Goal: Information Seeking & Learning: Find specific page/section

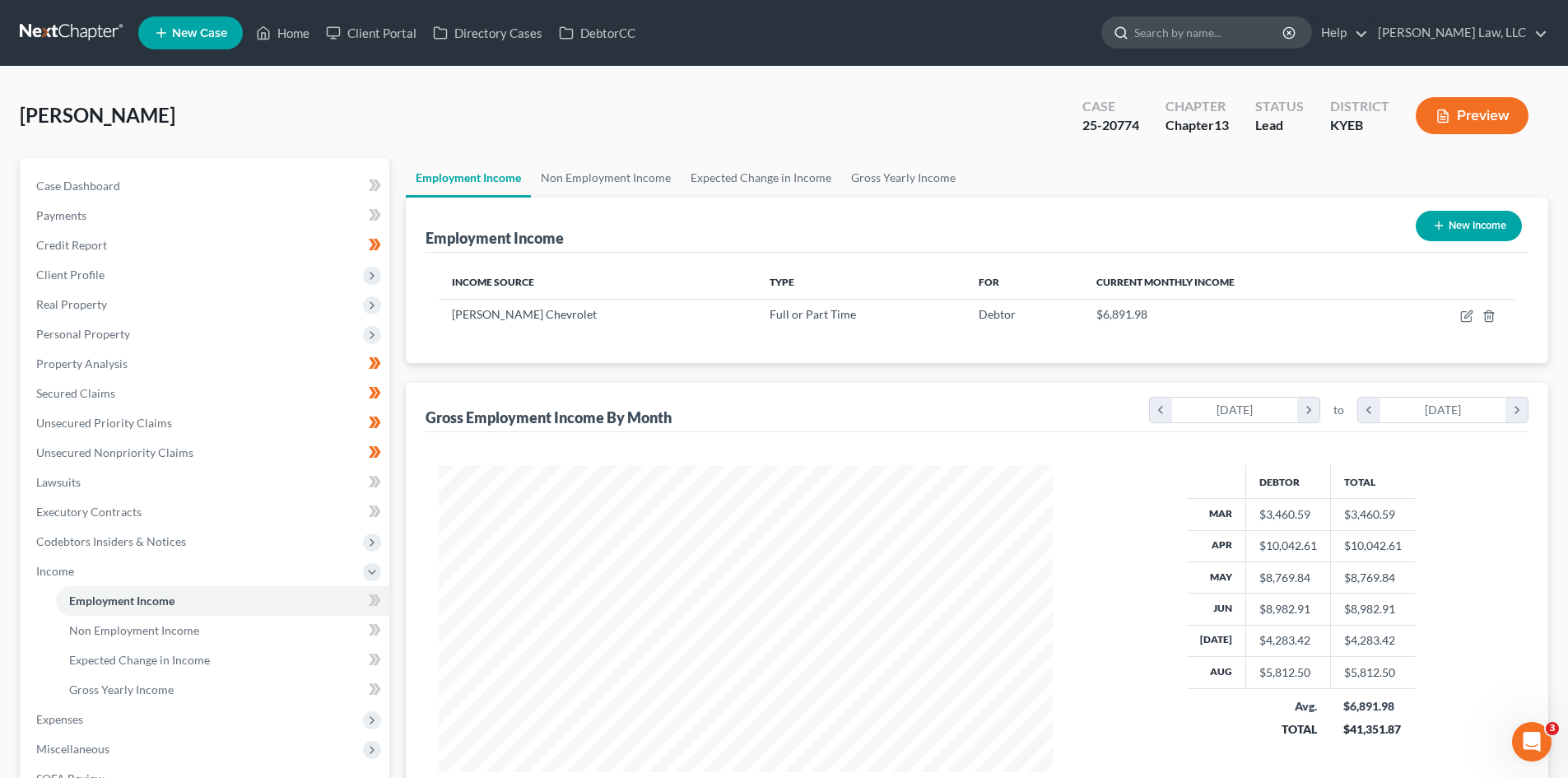
click at [1155, 29] on input "search" at bounding box center [1209, 32] width 151 height 30
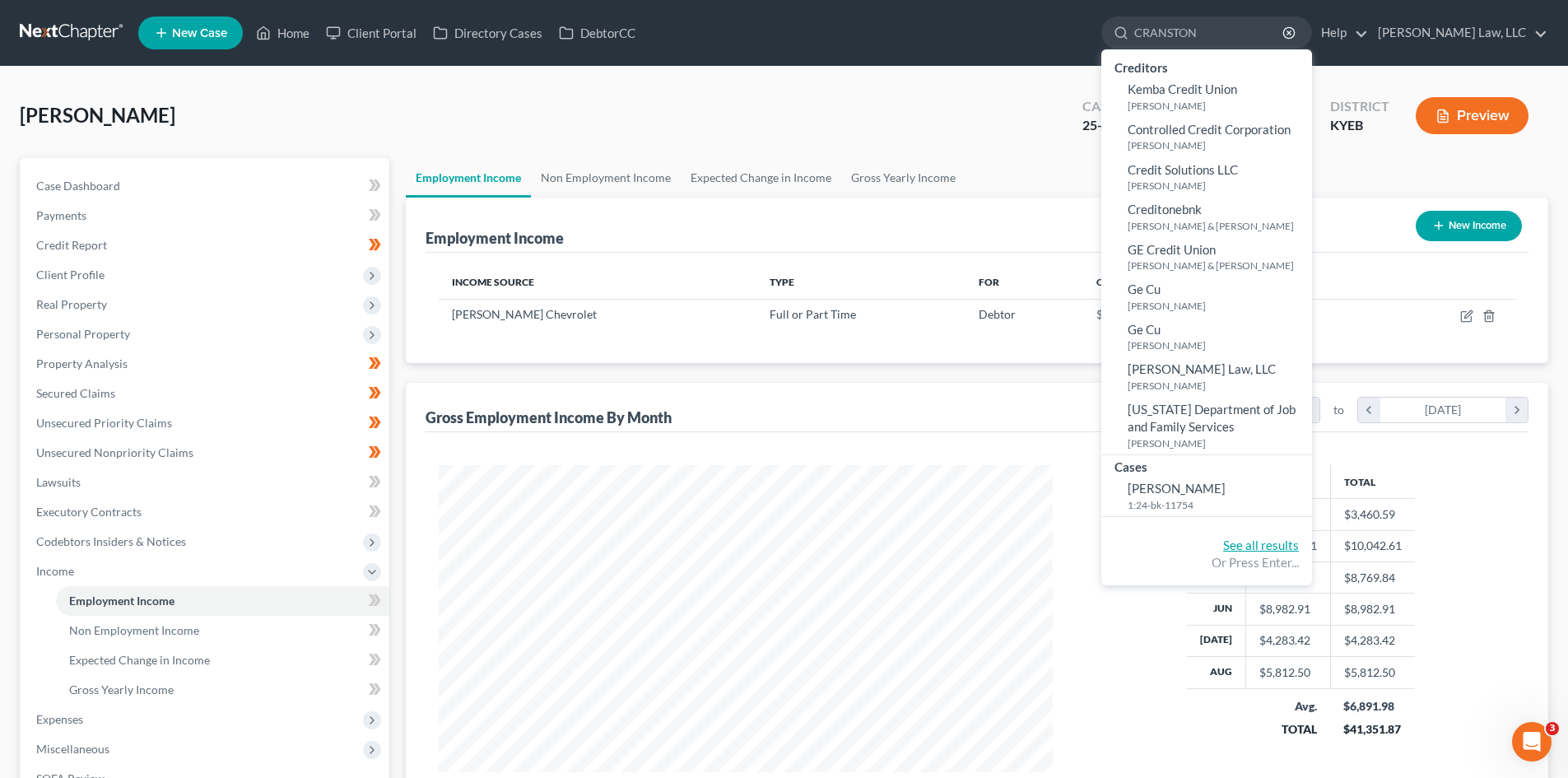
type input "CRANSTON"
click at [1251, 539] on link "See all results" at bounding box center [1261, 545] width 76 height 15
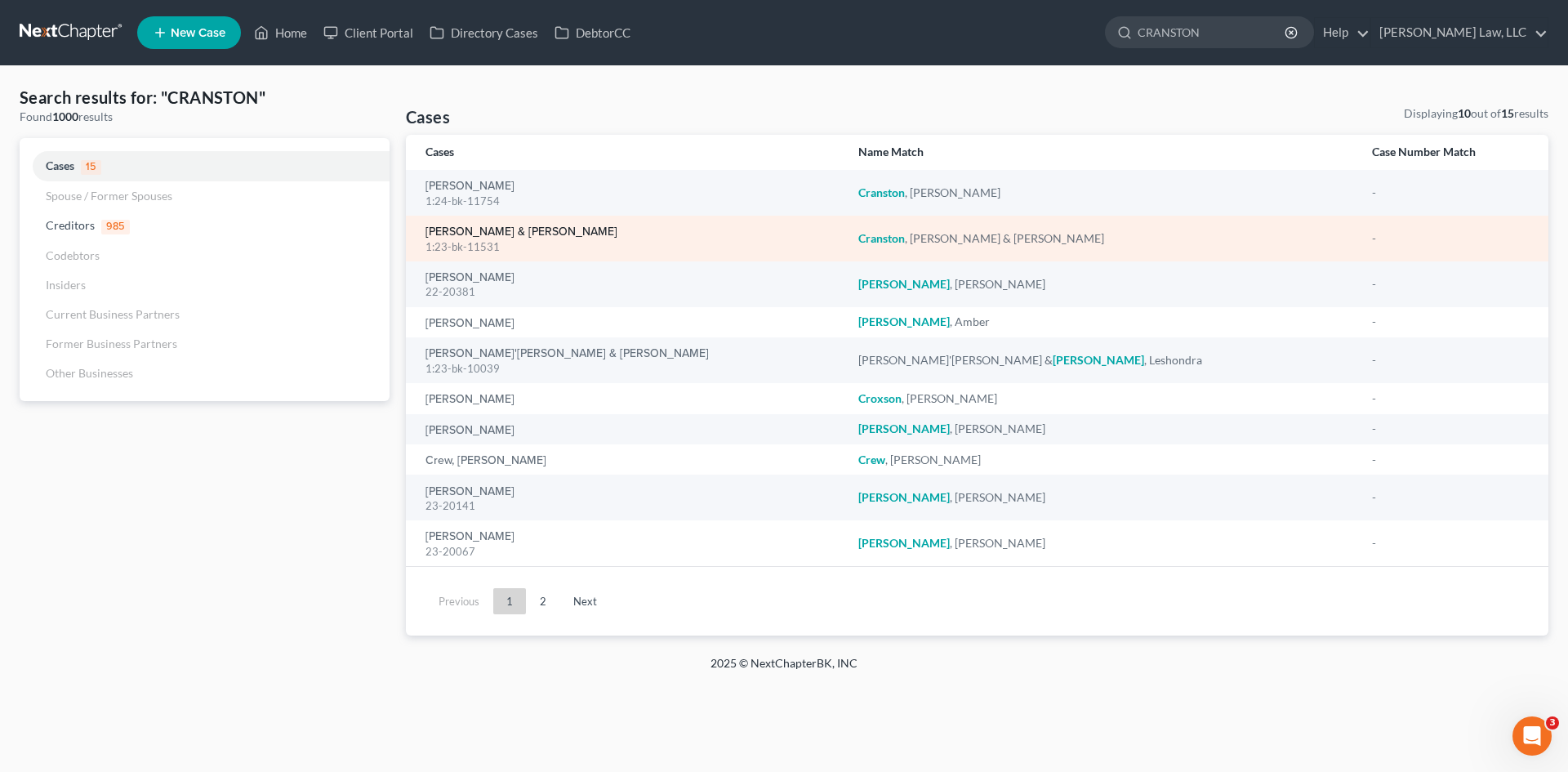
click at [561, 233] on link "[PERSON_NAME] & [PERSON_NAME]" at bounding box center [521, 231] width 191 height 12
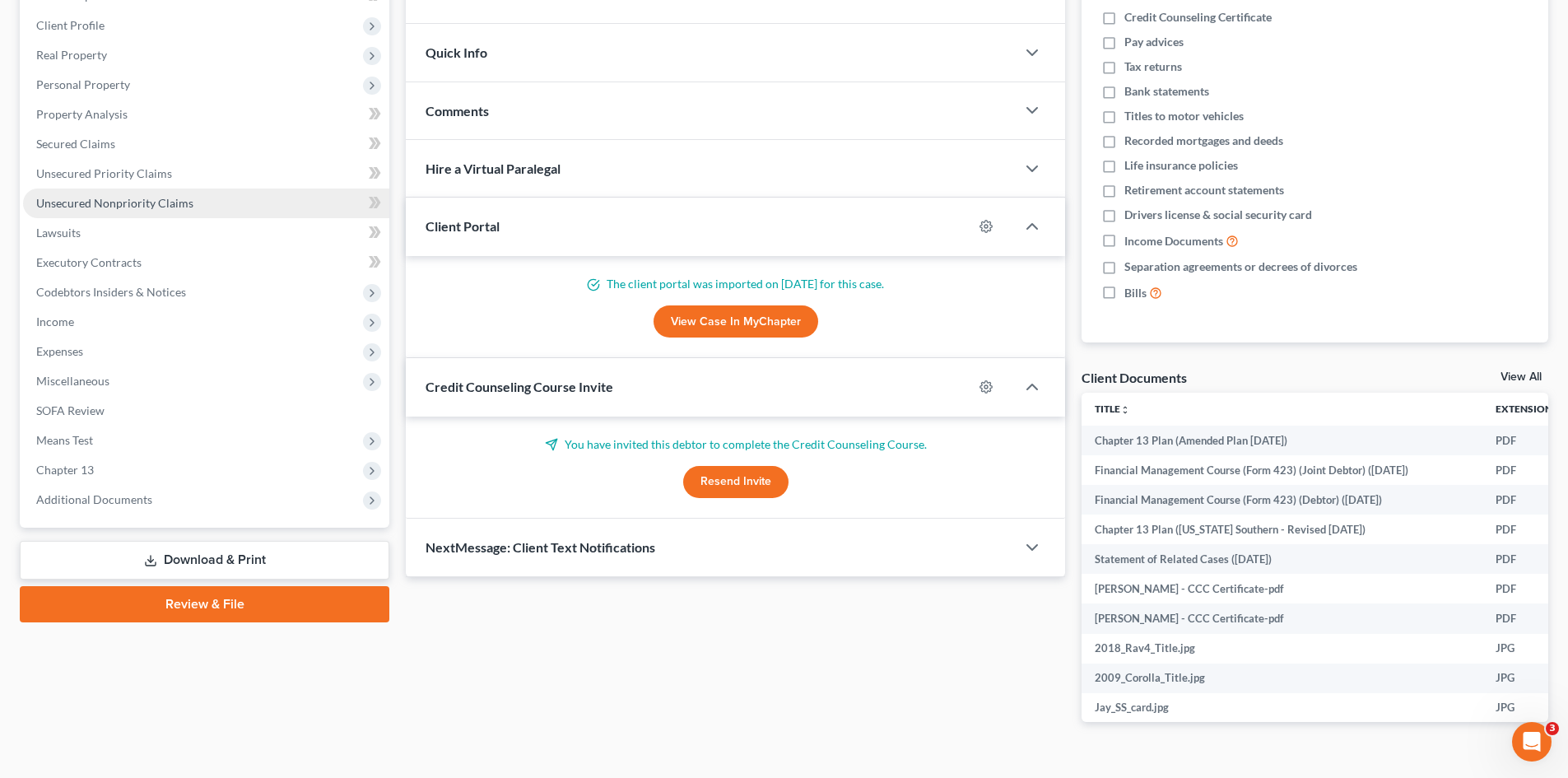
scroll to position [282, 0]
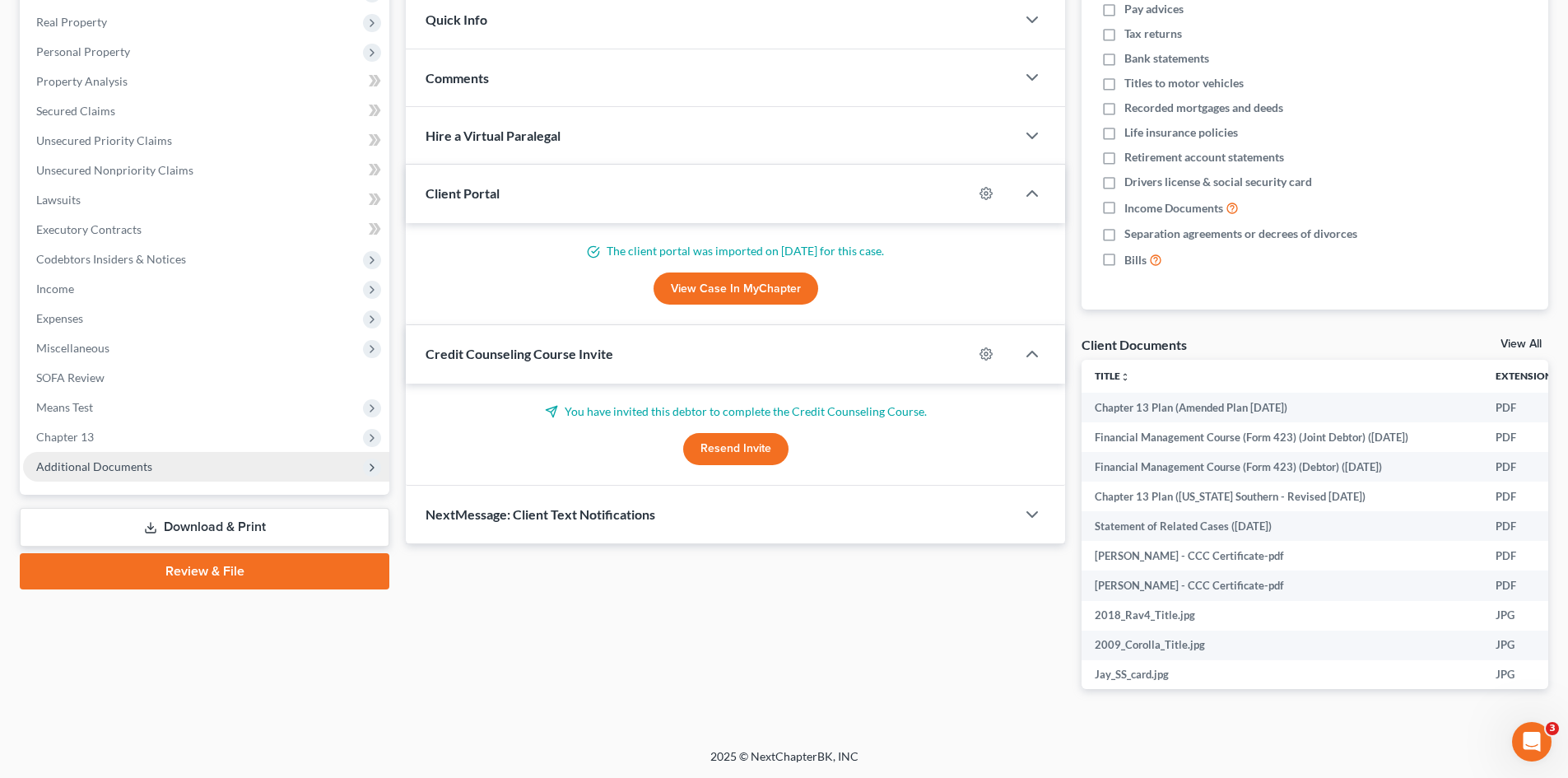
click at [201, 455] on span "Additional Documents" at bounding box center [206, 466] width 366 height 29
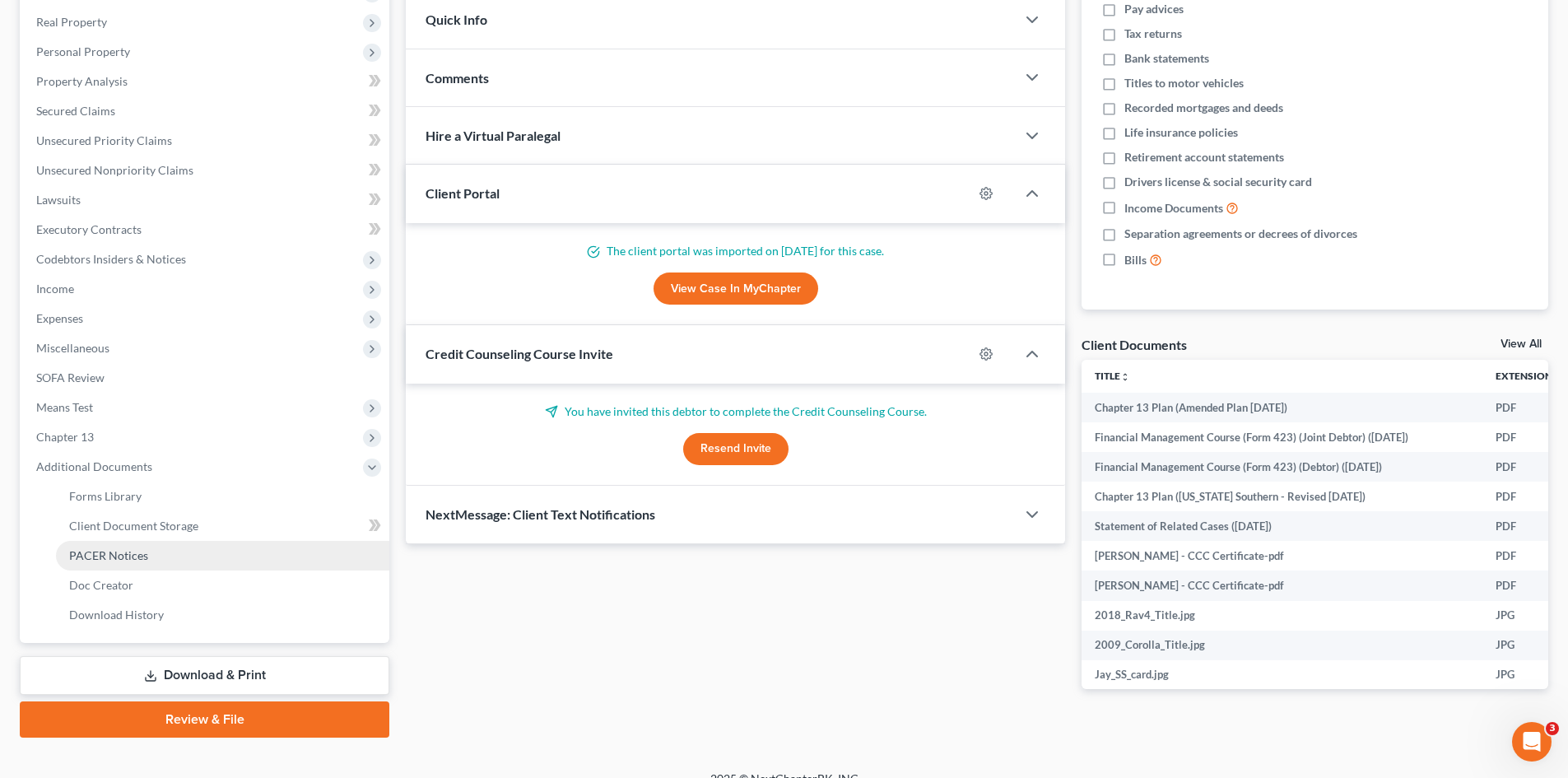
click at [127, 544] on link "PACER Notices" at bounding box center [222, 555] width 333 height 29
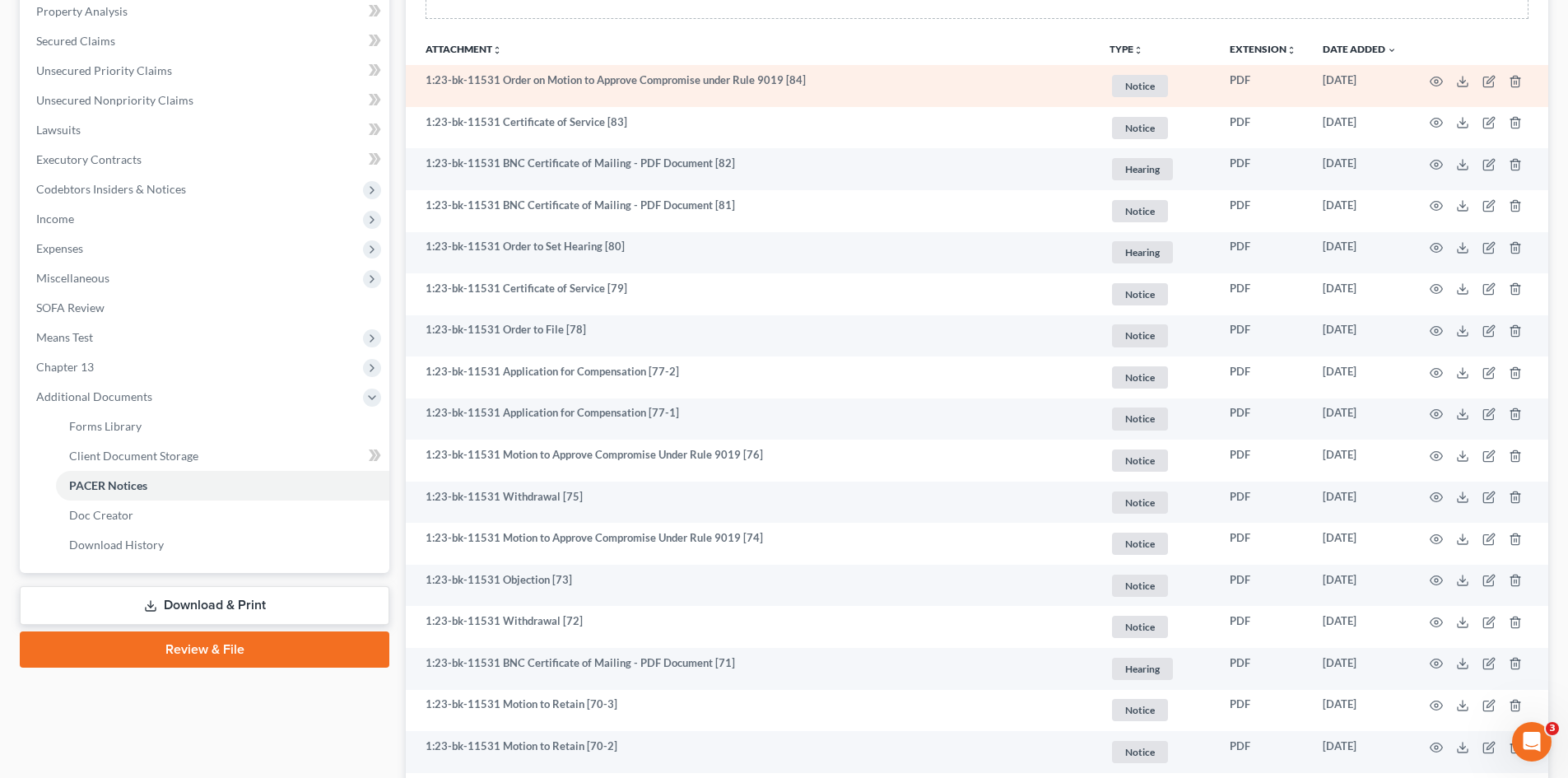
scroll to position [353, 0]
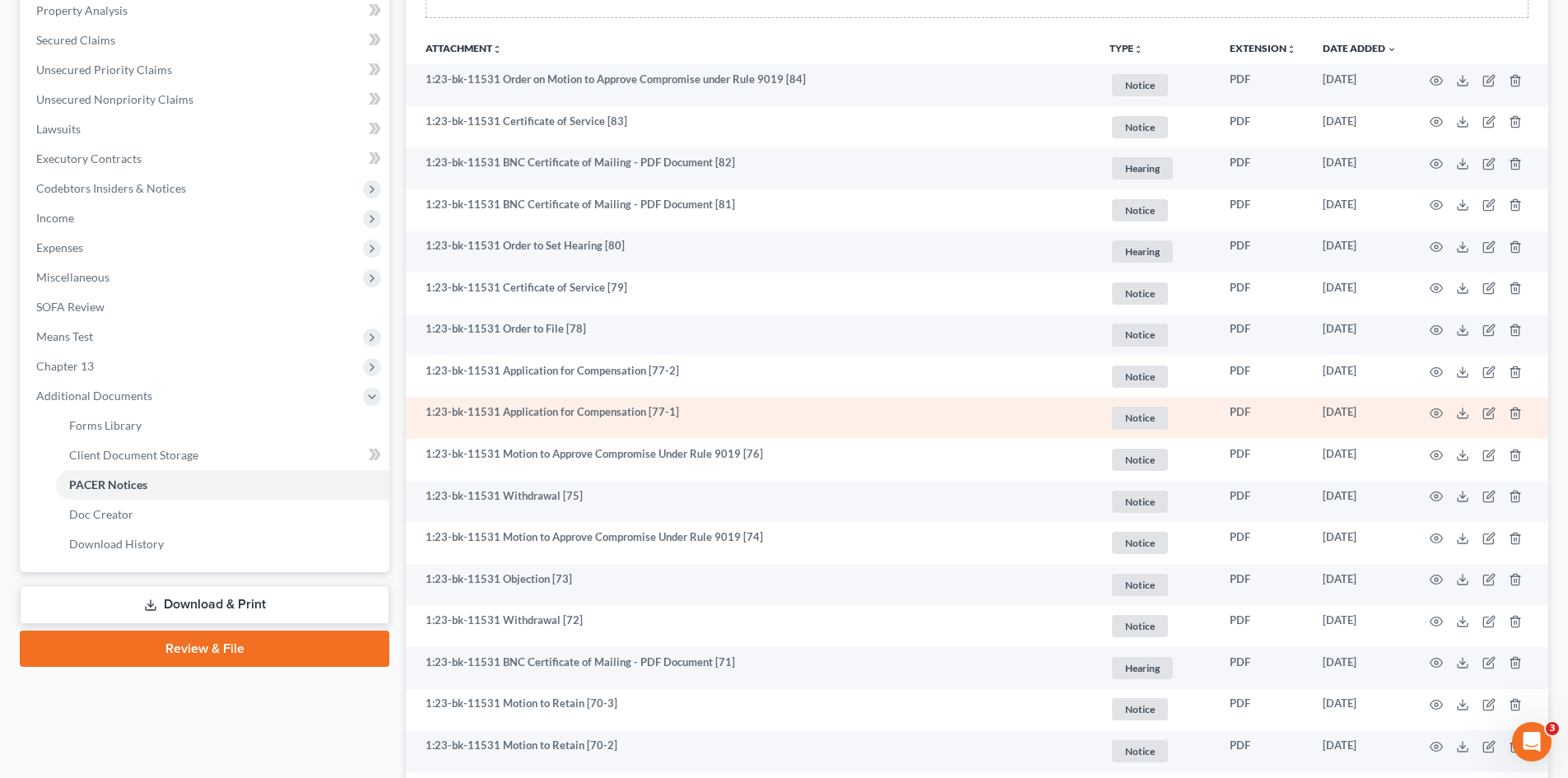
click at [1251, 424] on td at bounding box center [1479, 418] width 138 height 42
click at [1251, 413] on icon "button" at bounding box center [1436, 413] width 13 height 13
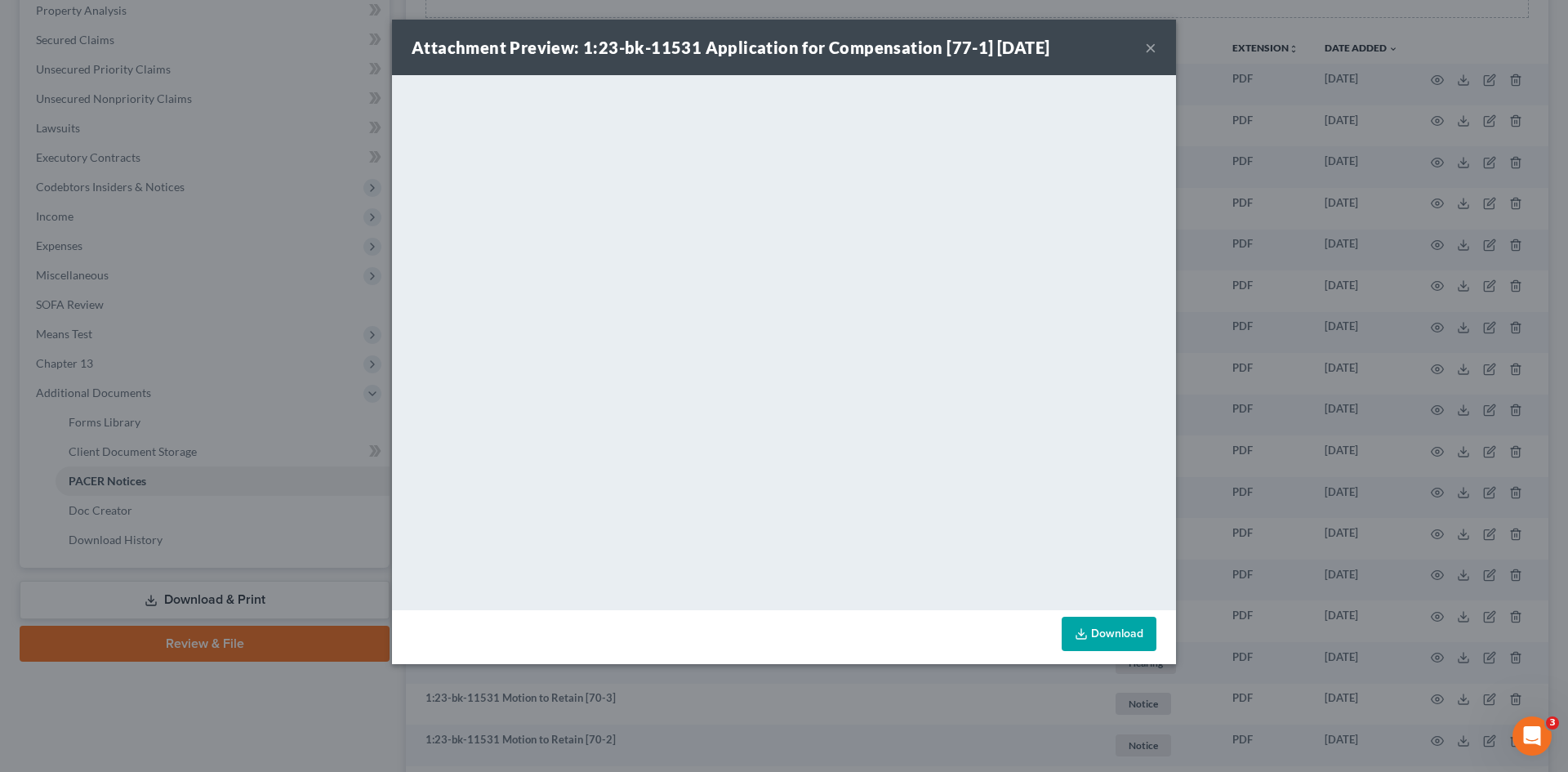
click at [1155, 44] on button "×" at bounding box center [1151, 47] width 12 height 19
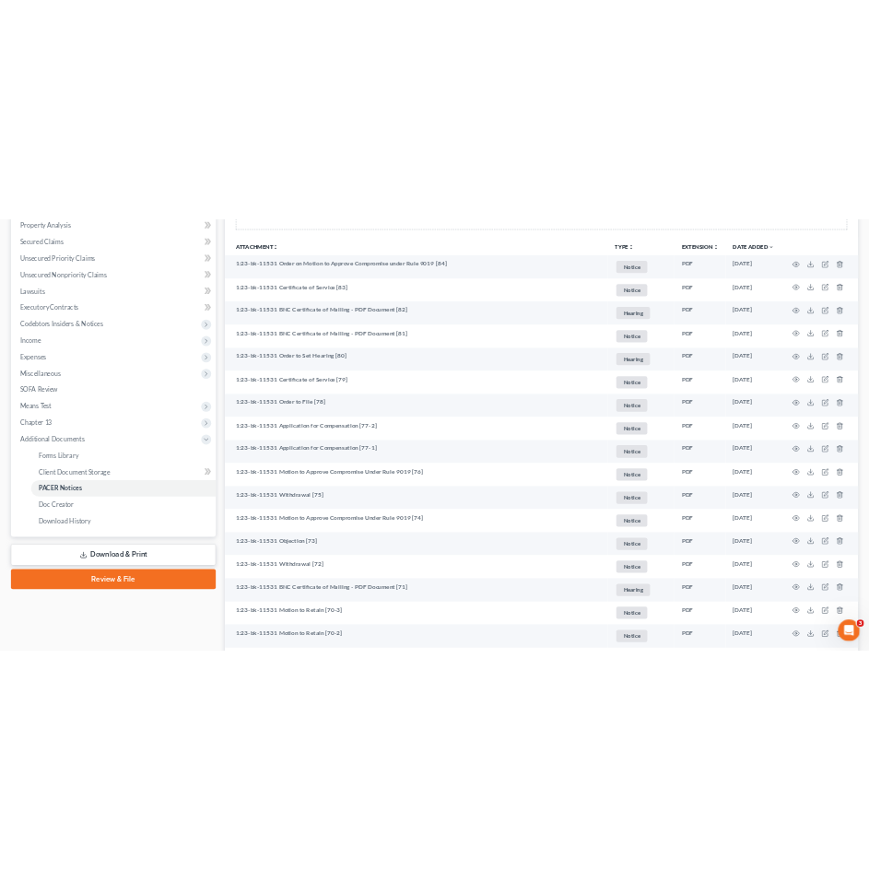
scroll to position [314, 0]
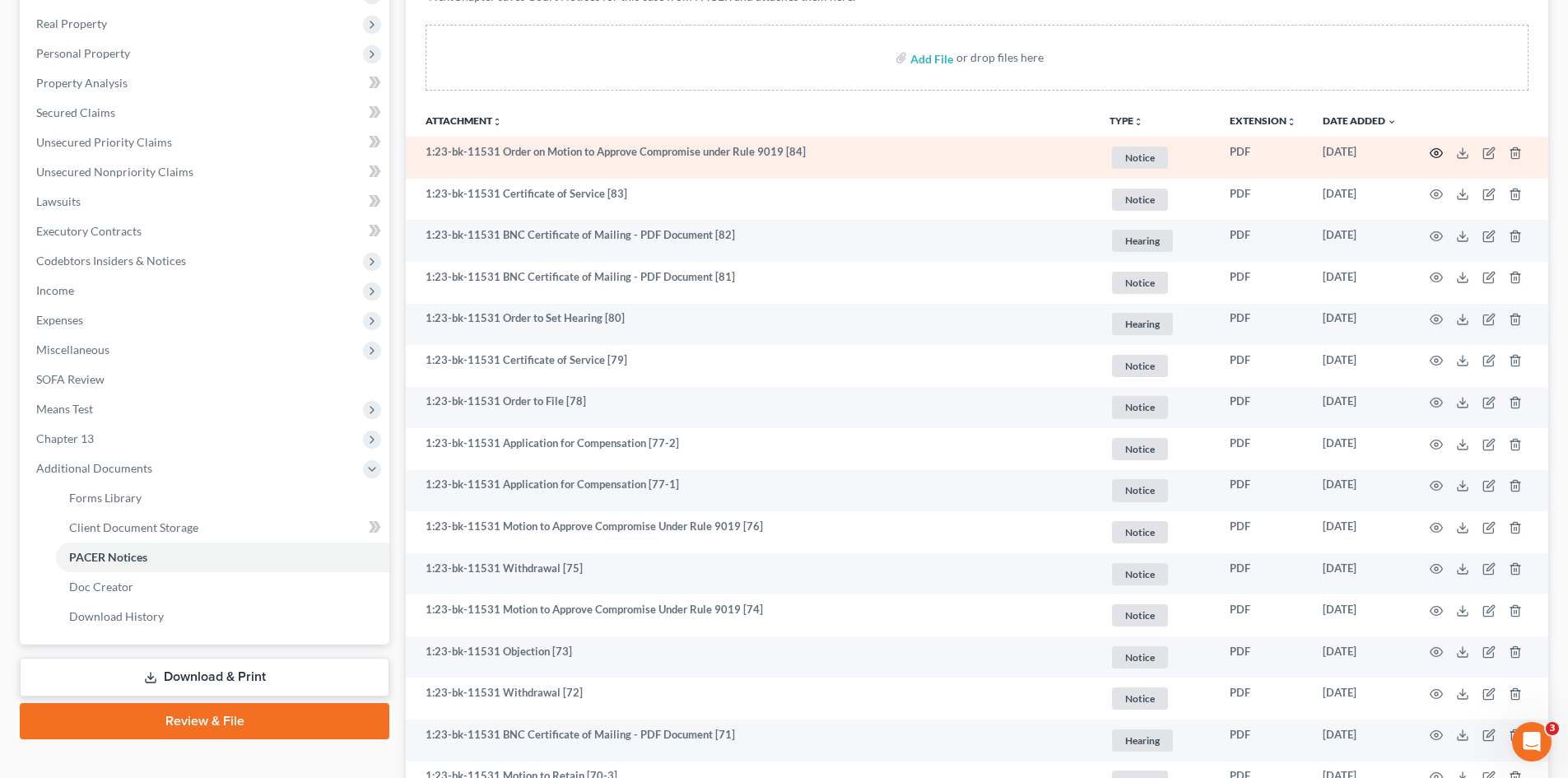
click at [1251, 152] on icon "button" at bounding box center [1436, 153] width 13 height 13
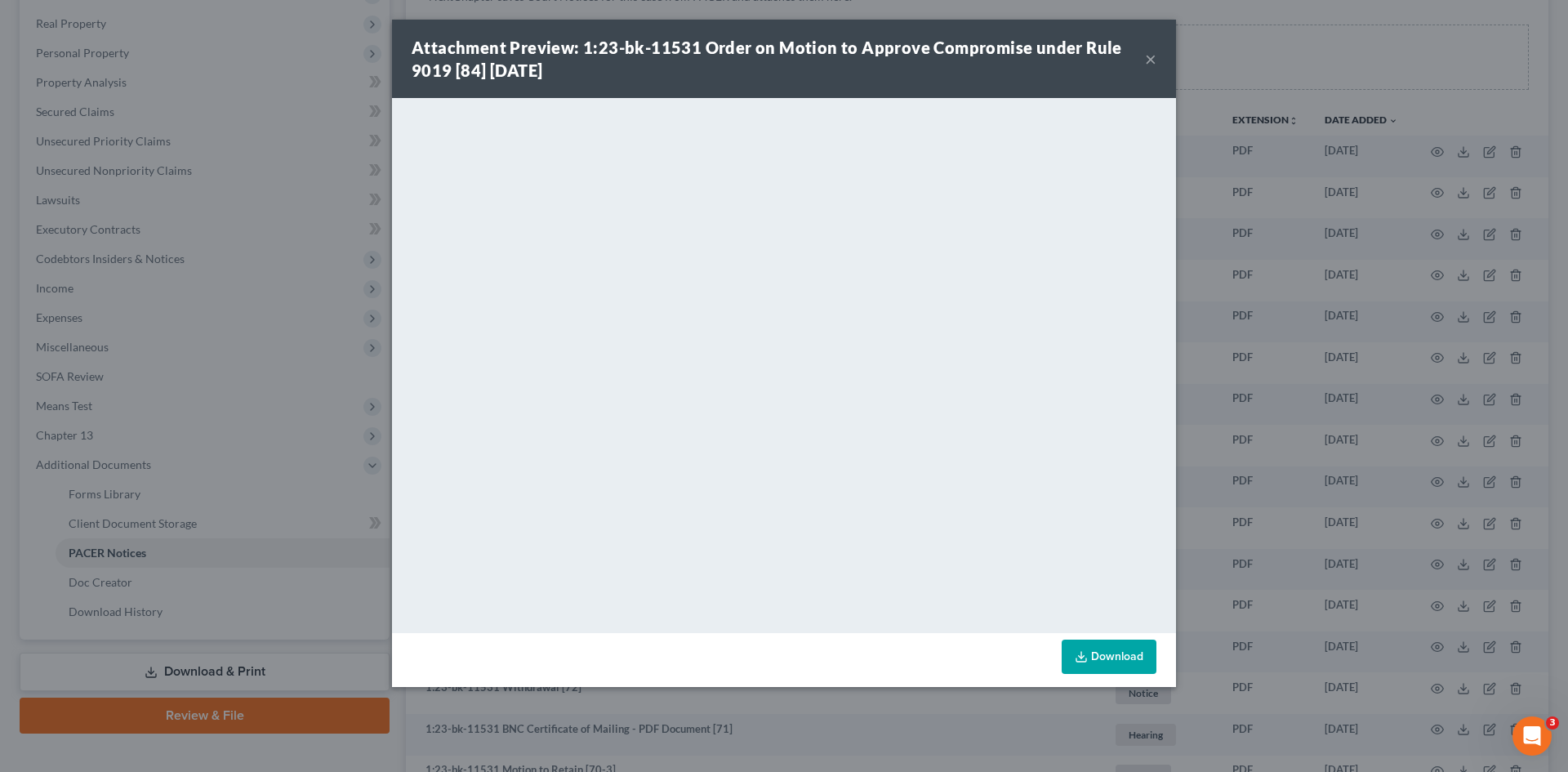
click at [1156, 55] on button "×" at bounding box center [1151, 58] width 12 height 19
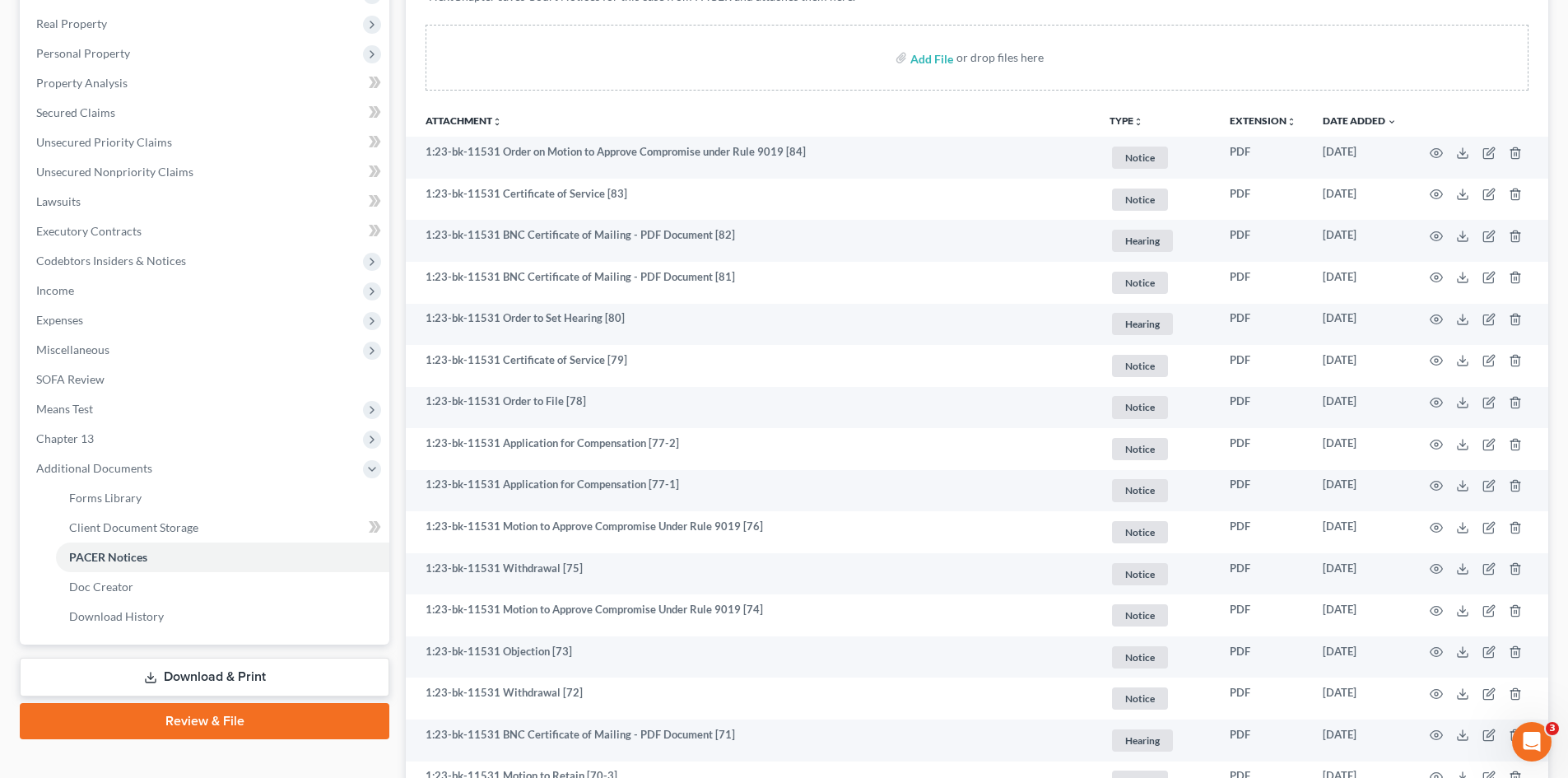
click at [425, 90] on div "Add File or drop files here" at bounding box center [977, 58] width 1103 height 66
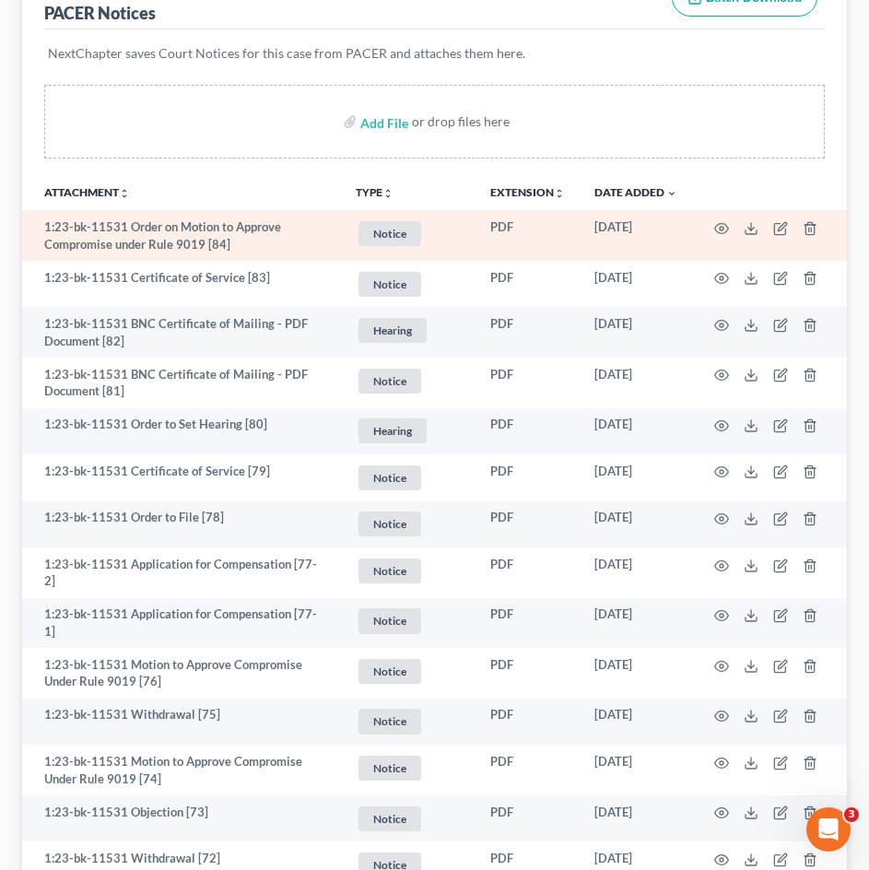
drag, startPoint x: 53, startPoint y: 119, endPoint x: 46, endPoint y: 215, distance: 96.0
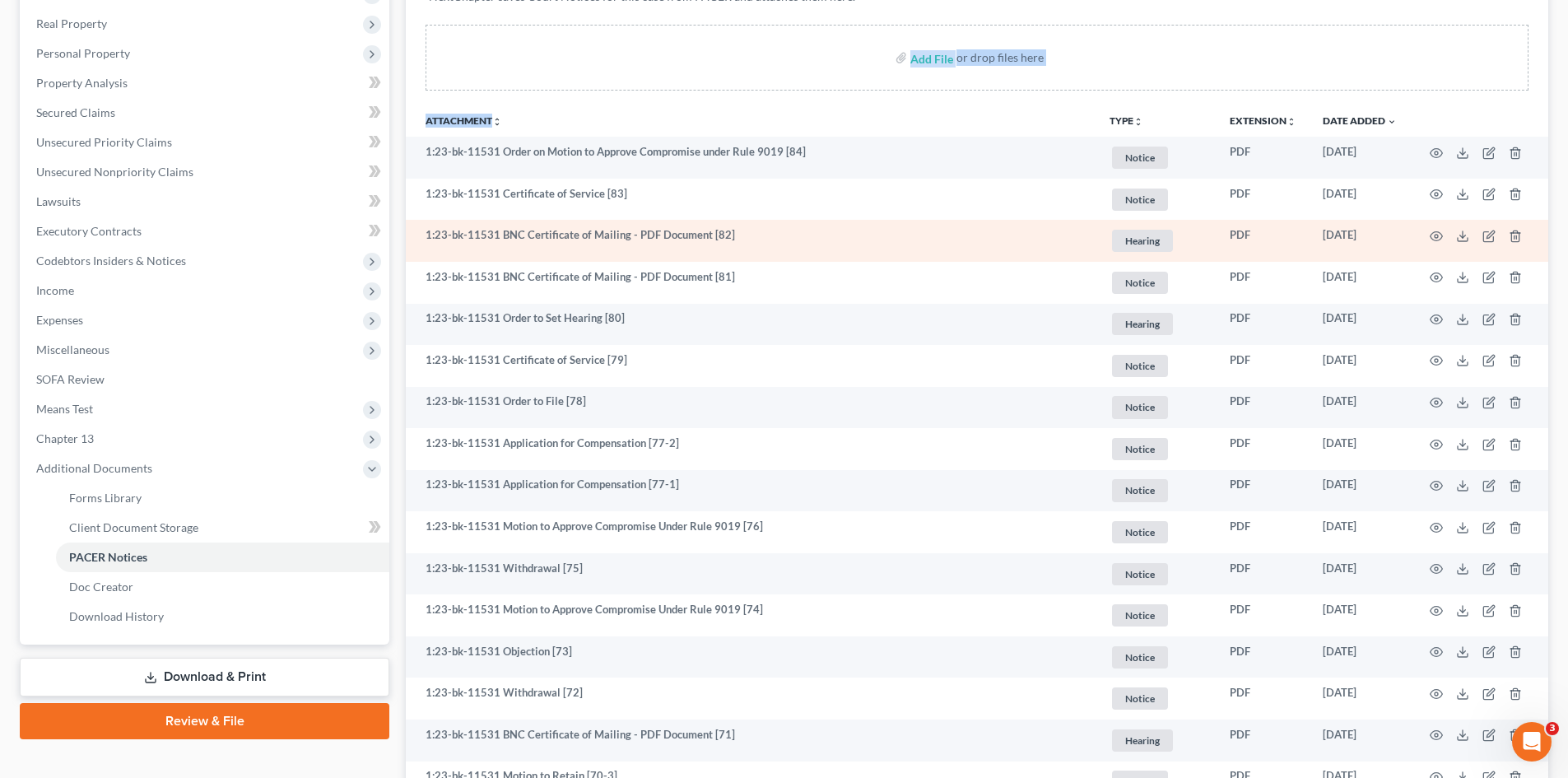
scroll to position [0, 0]
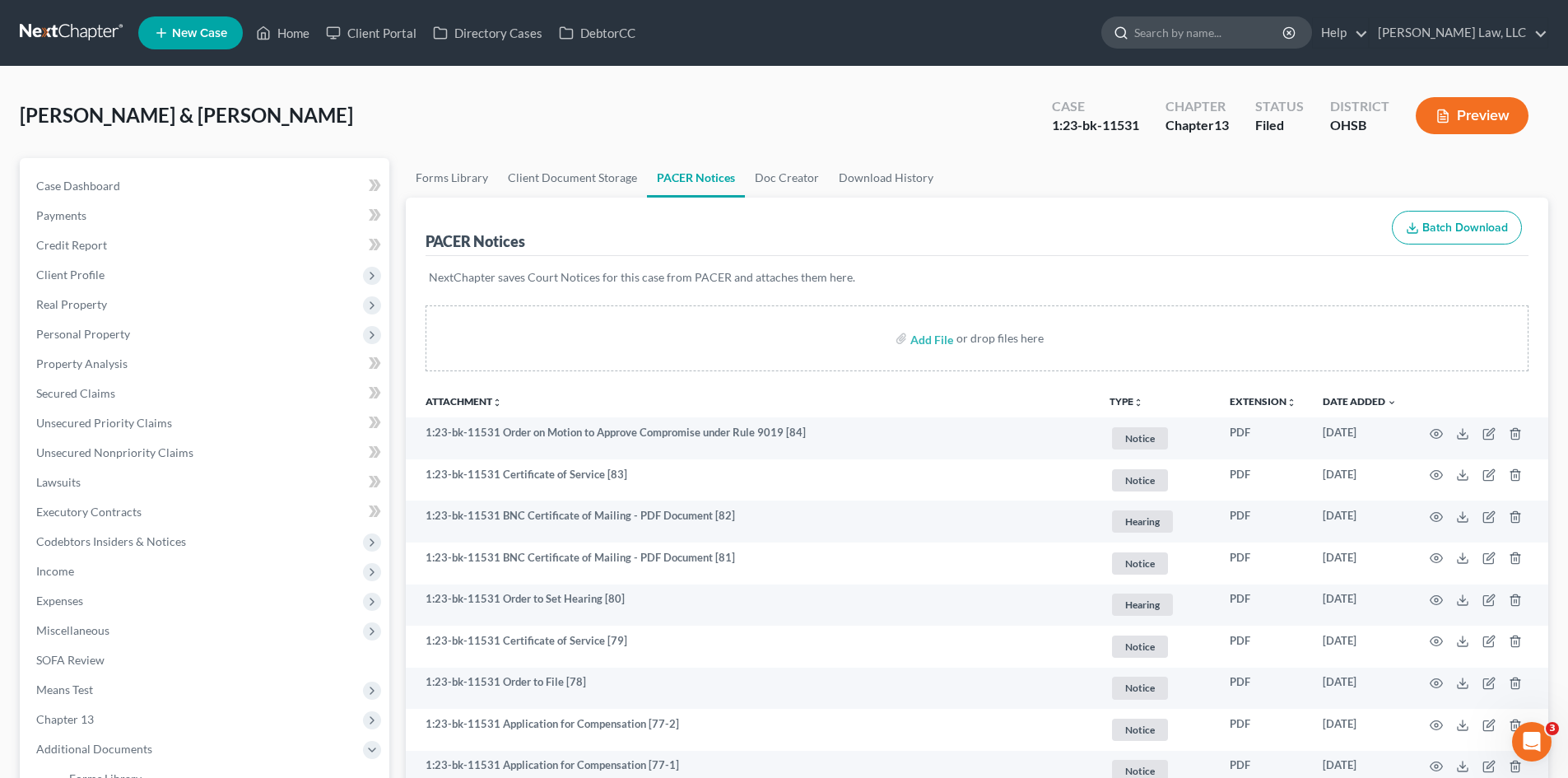
click at [1190, 24] on input "search" at bounding box center [1209, 32] width 151 height 30
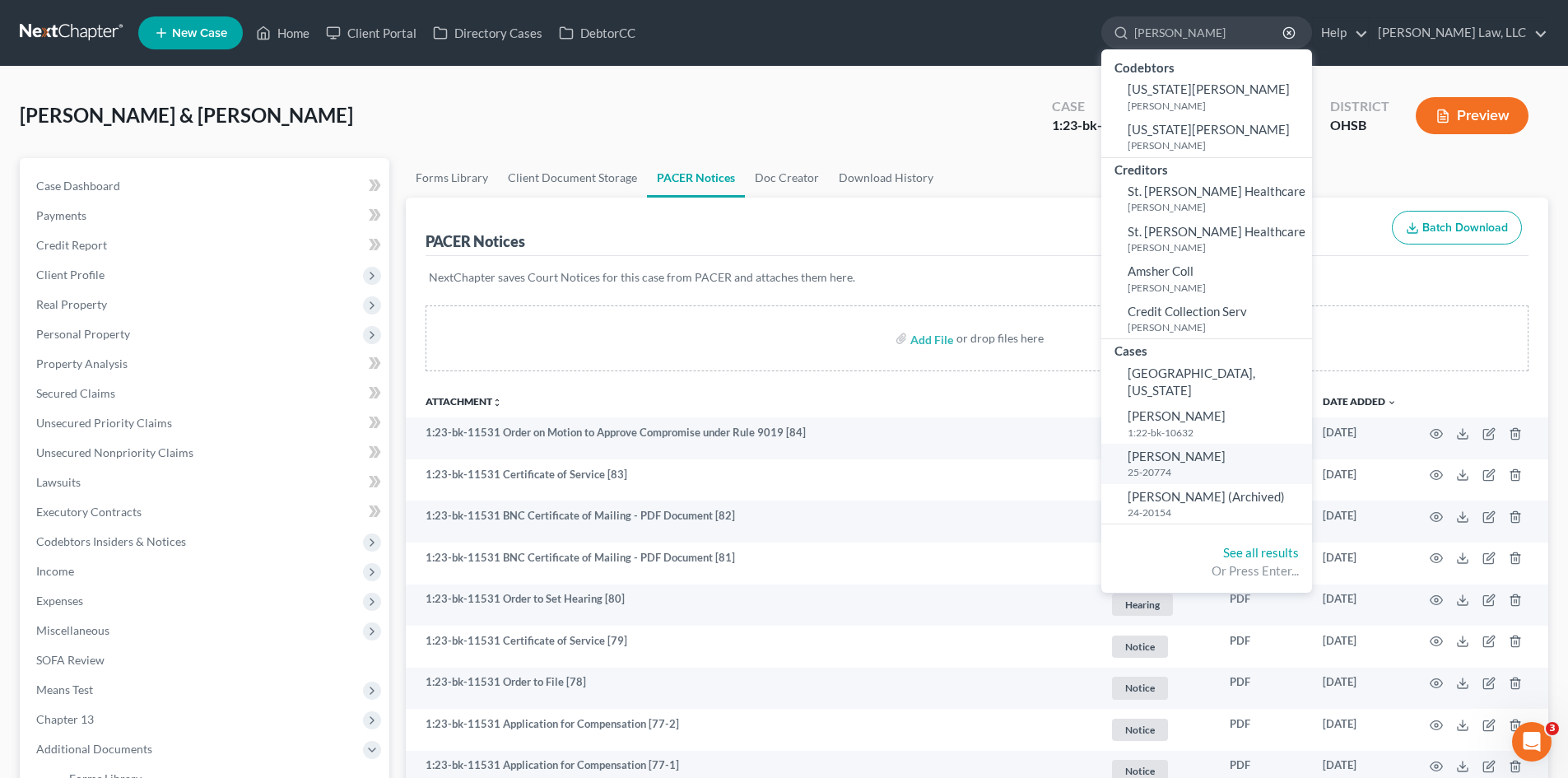
type input "[PERSON_NAME]"
click at [1165, 448] on span "[PERSON_NAME]" at bounding box center [1177, 456] width 98 height 15
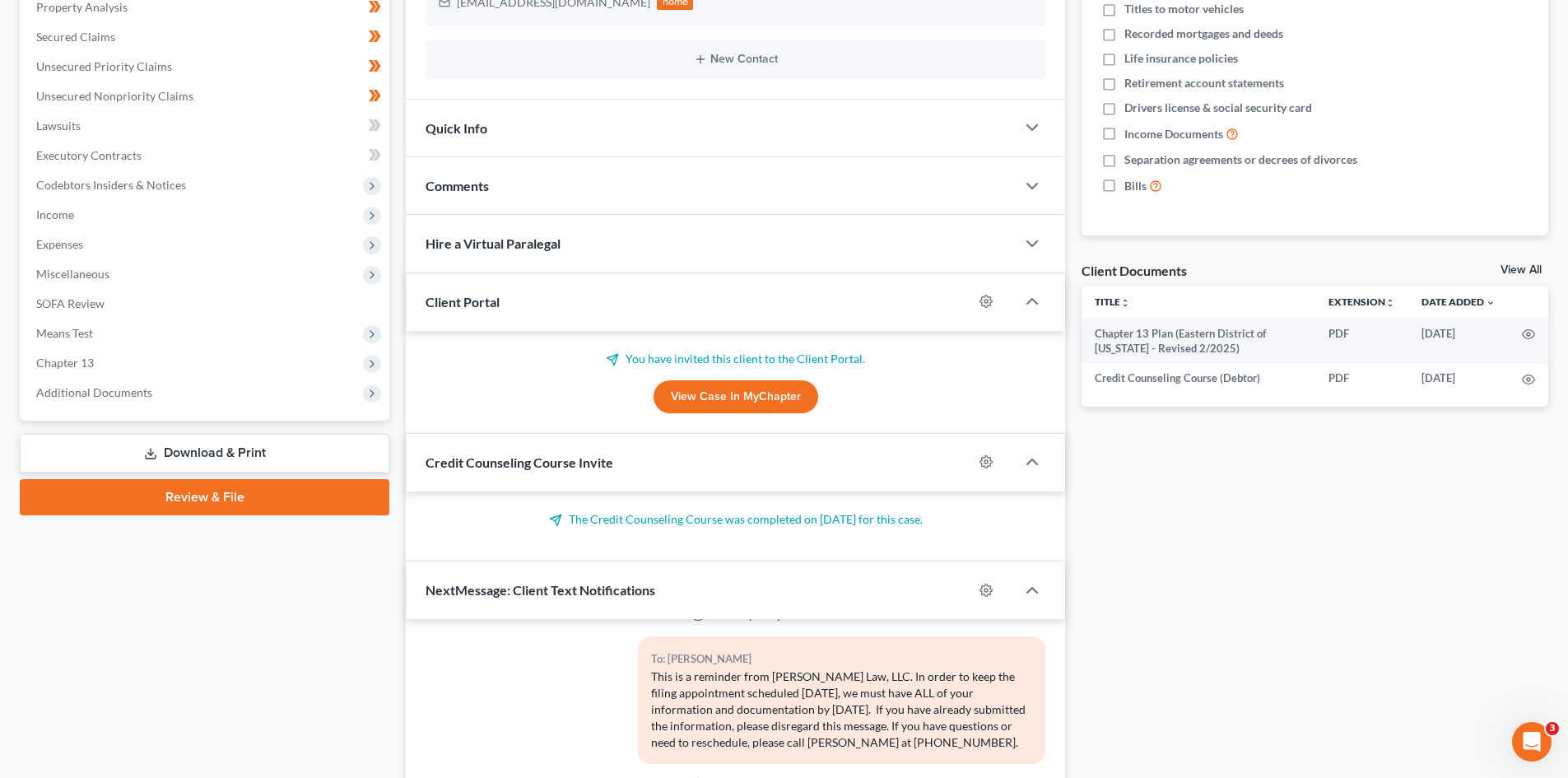
scroll to position [373, 0]
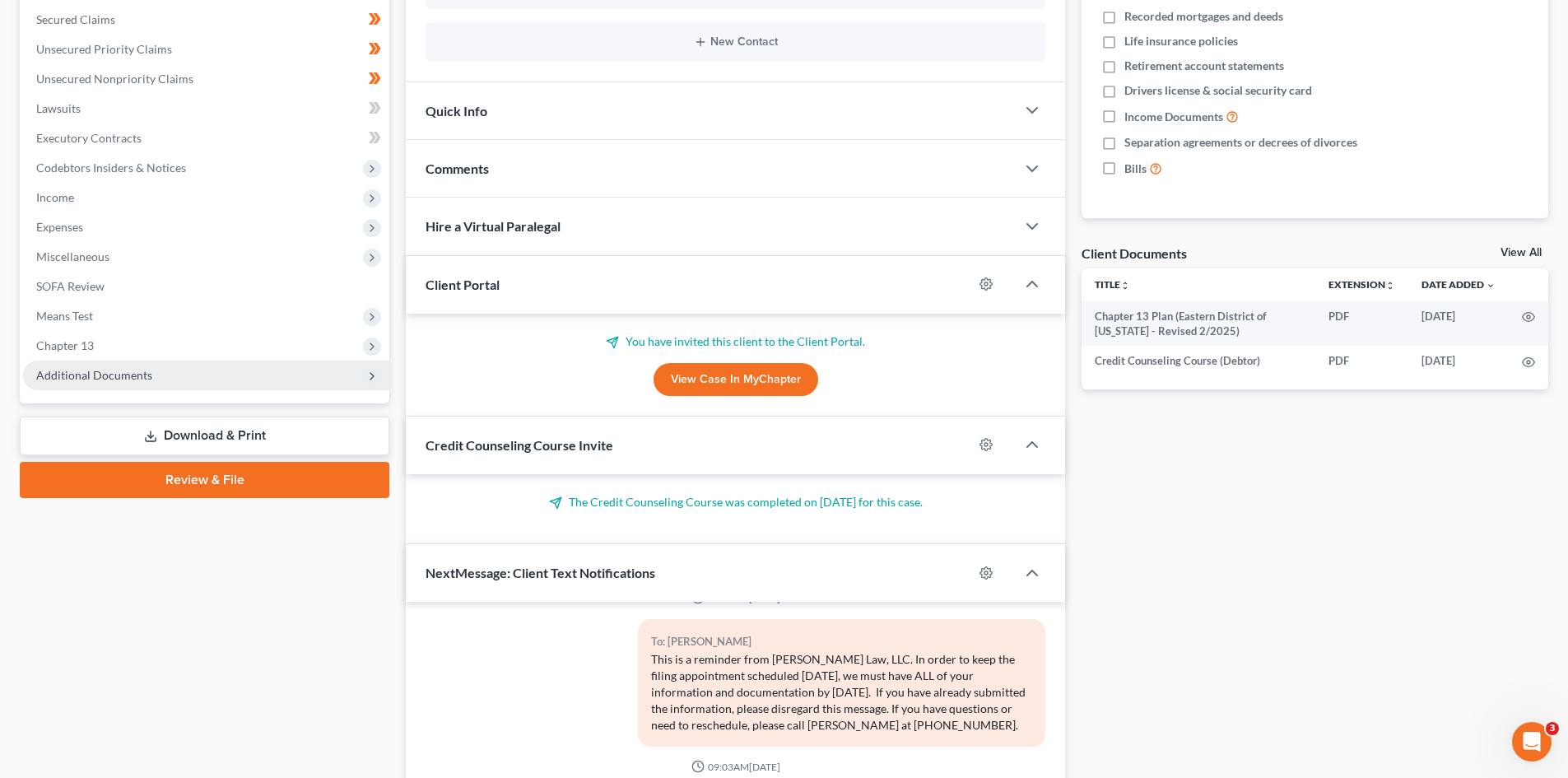
click at [180, 376] on span "Additional Documents" at bounding box center [206, 374] width 366 height 29
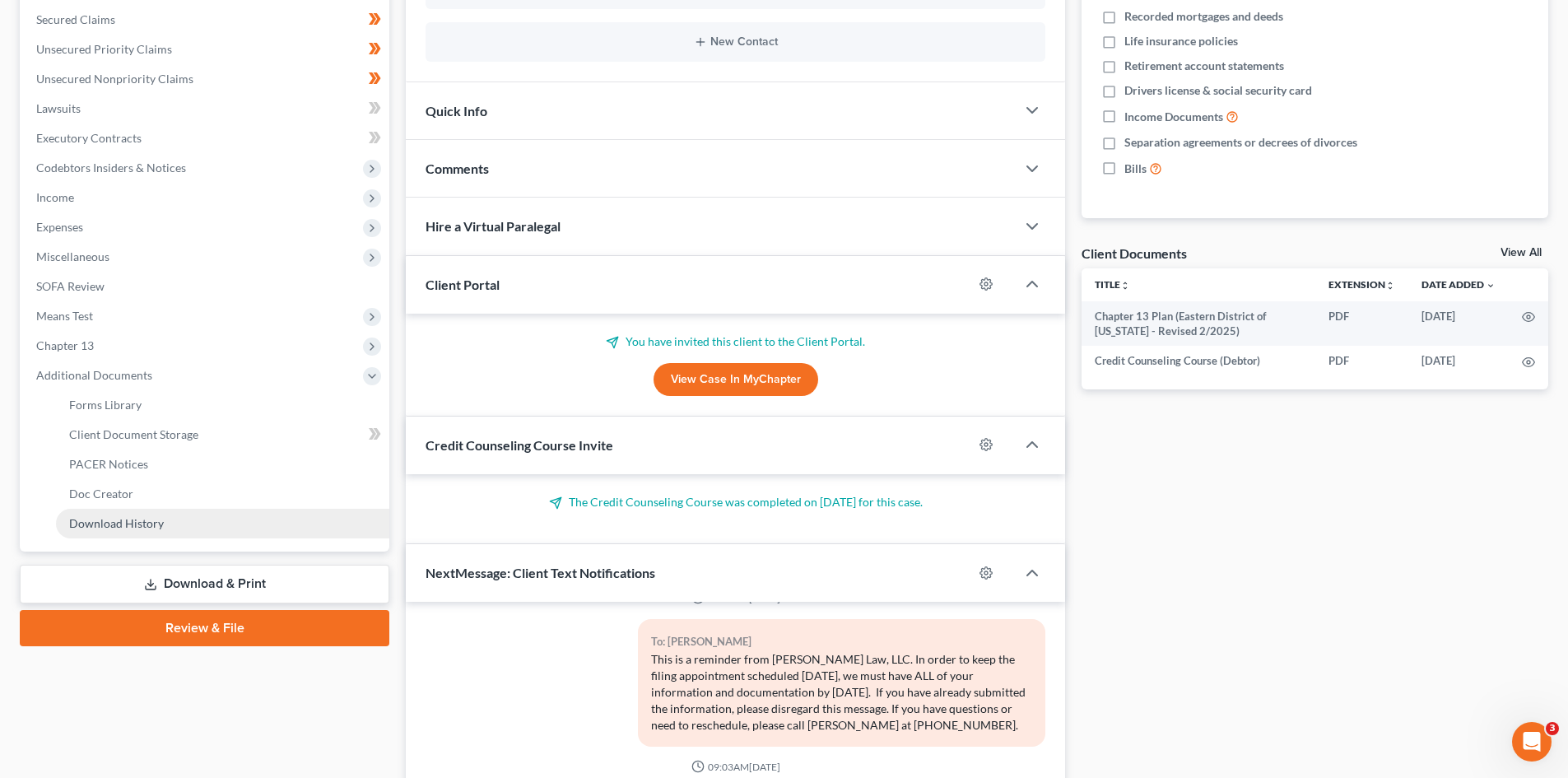
click at [137, 531] on link "Download History" at bounding box center [222, 523] width 333 height 29
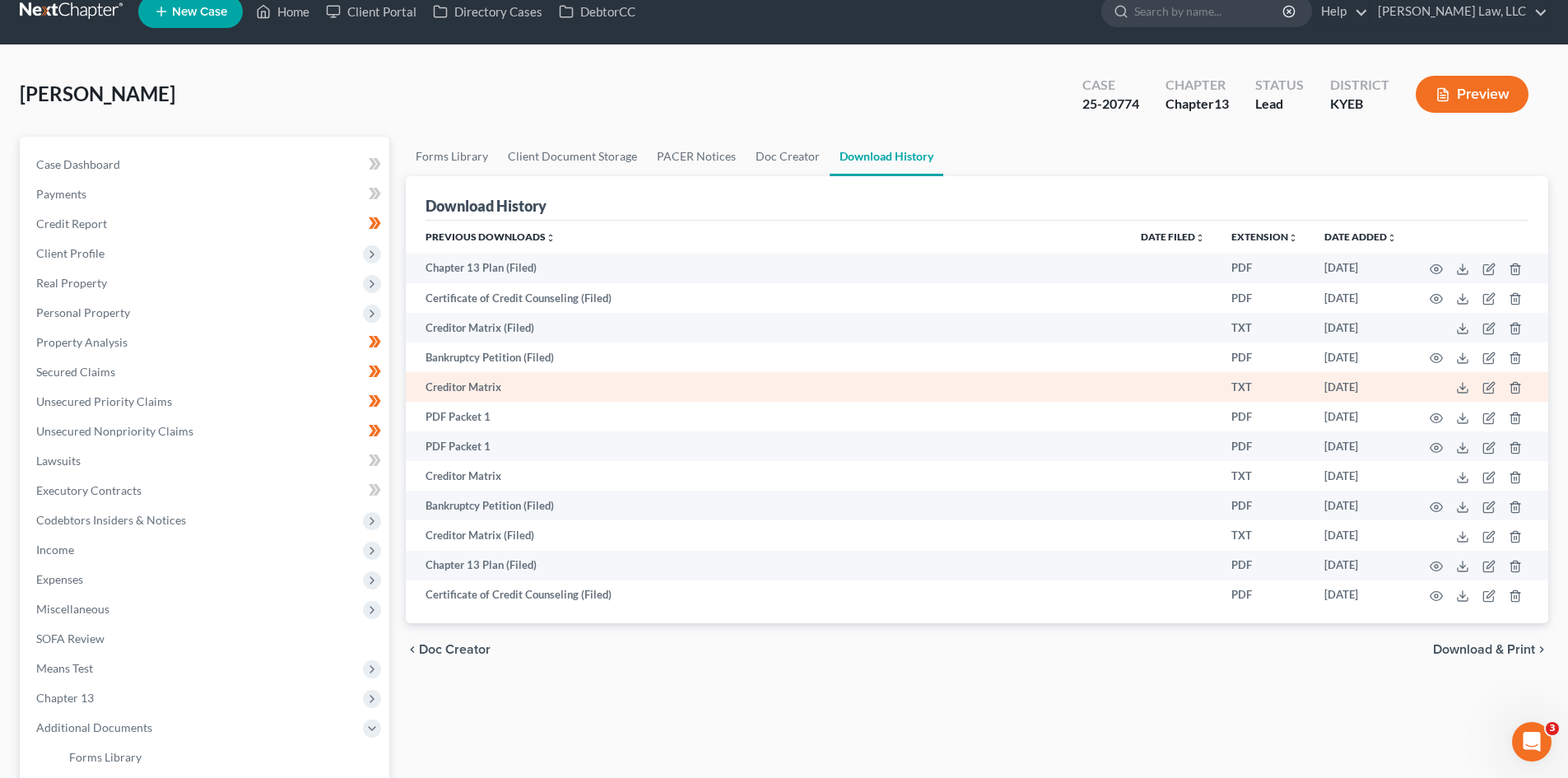
scroll to position [29, 0]
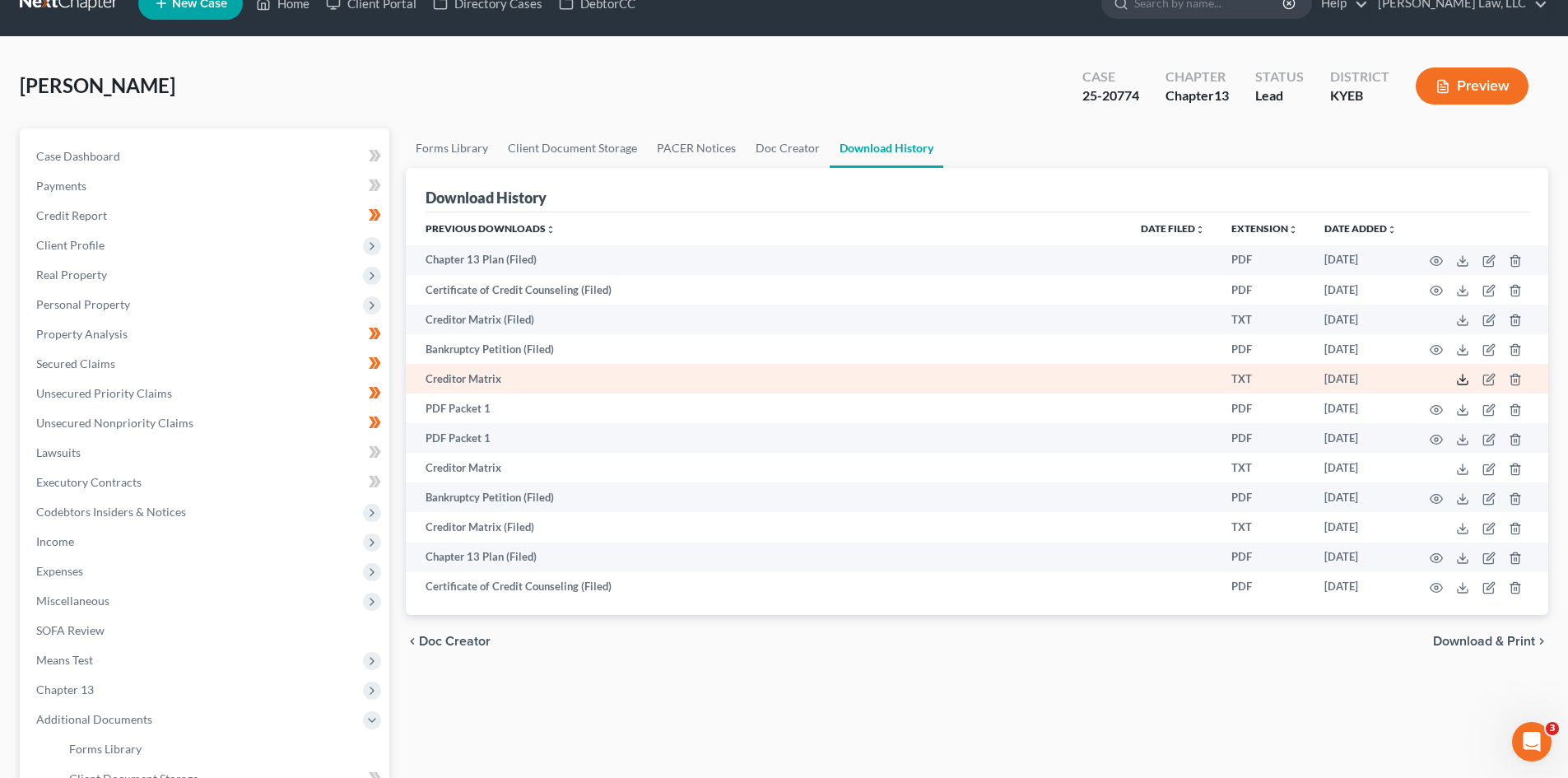
click at [1251, 376] on icon at bounding box center [1463, 379] width 13 height 13
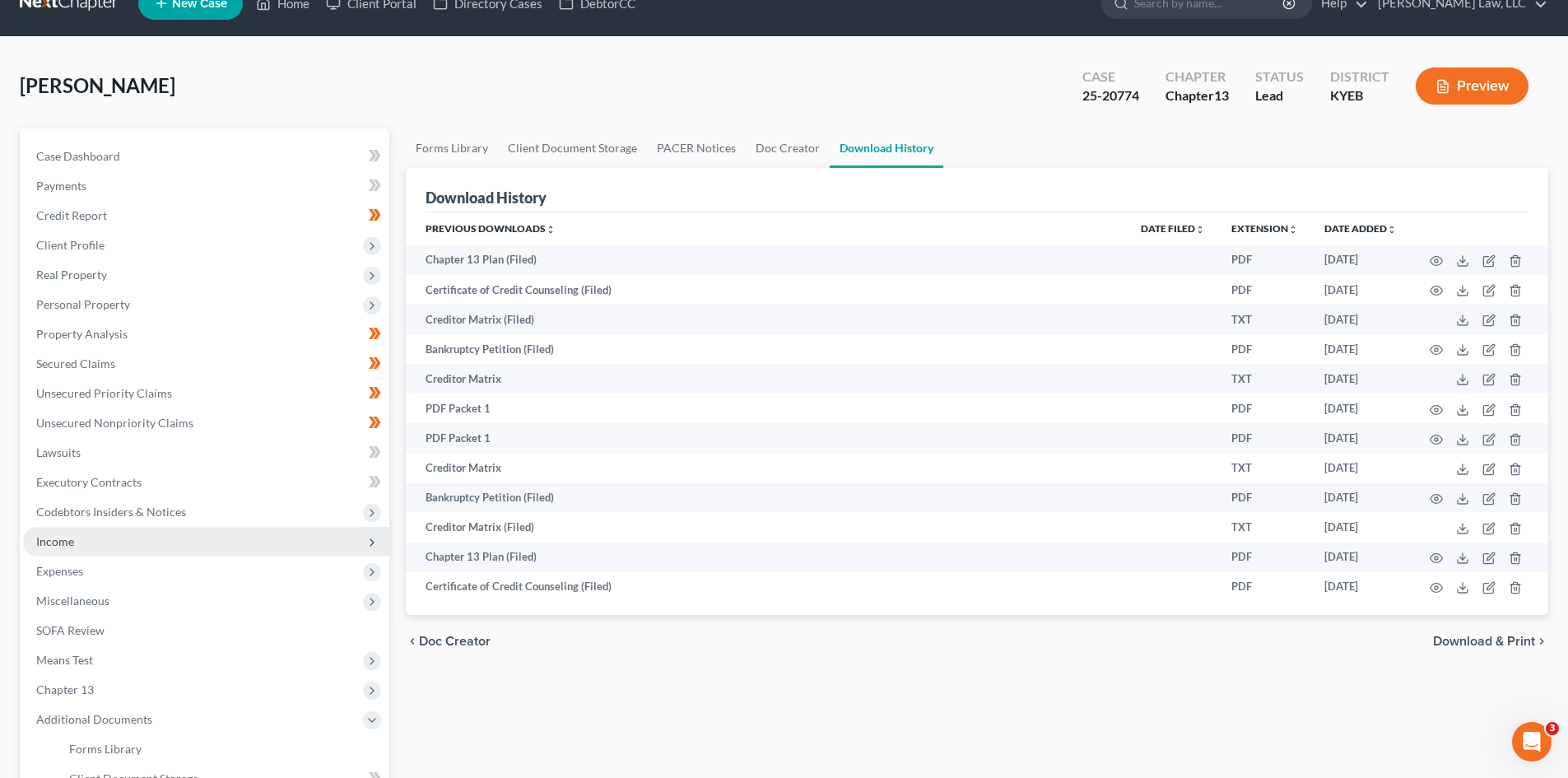
click at [62, 542] on span "Income" at bounding box center [55, 541] width 38 height 14
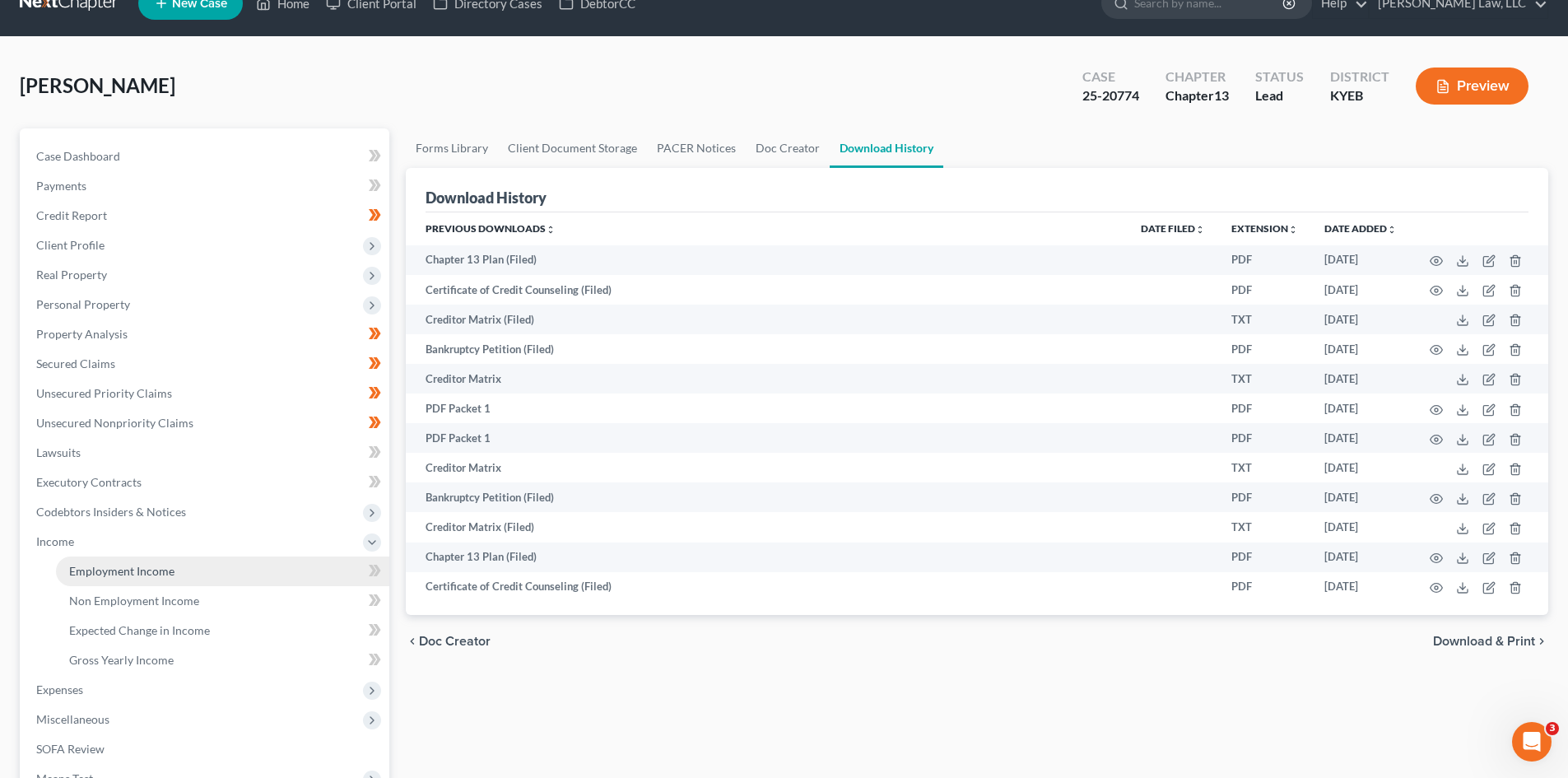
click at [88, 573] on span "Employment Income" at bounding box center [122, 571] width 105 height 14
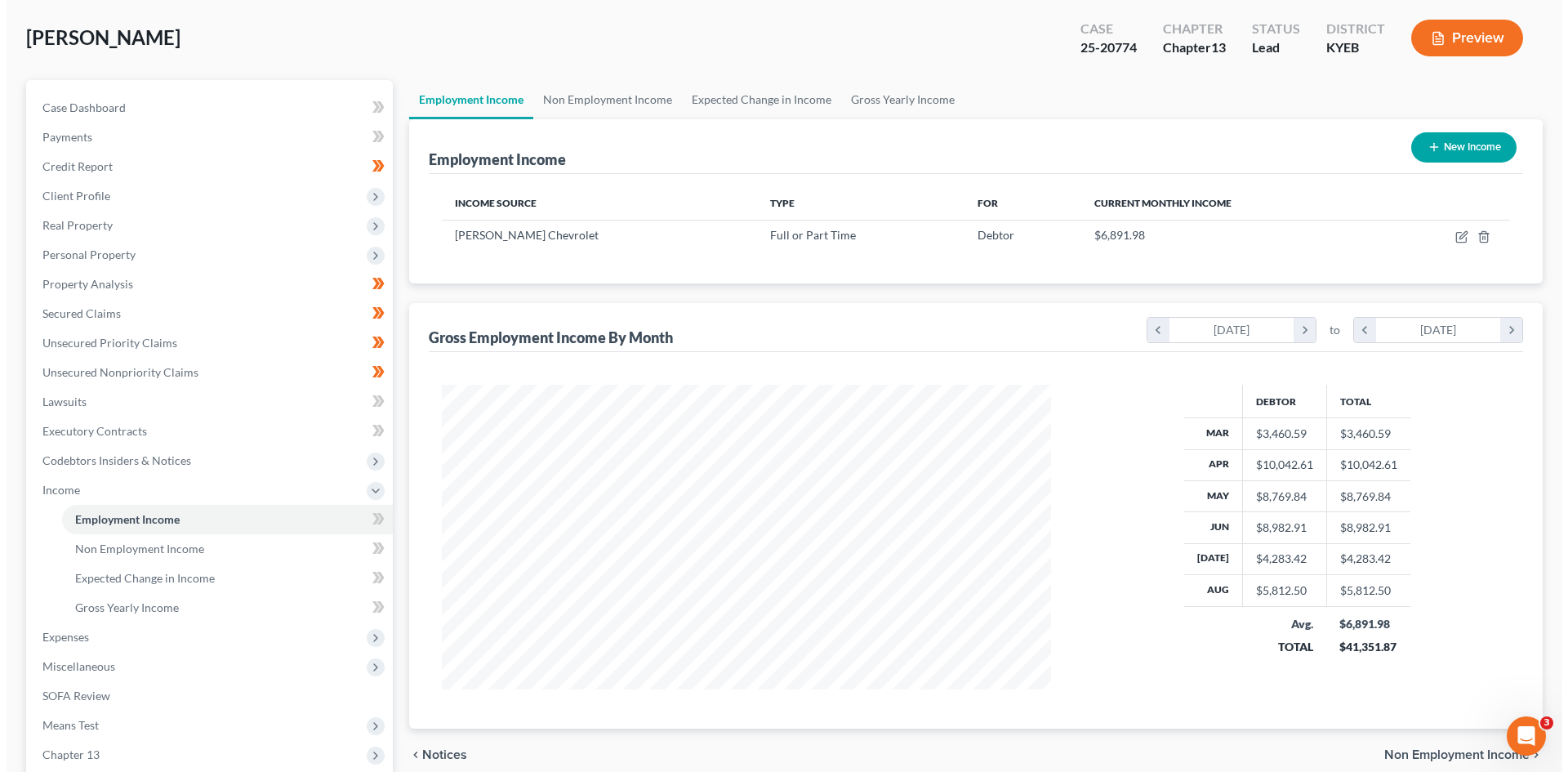
scroll to position [78, 0]
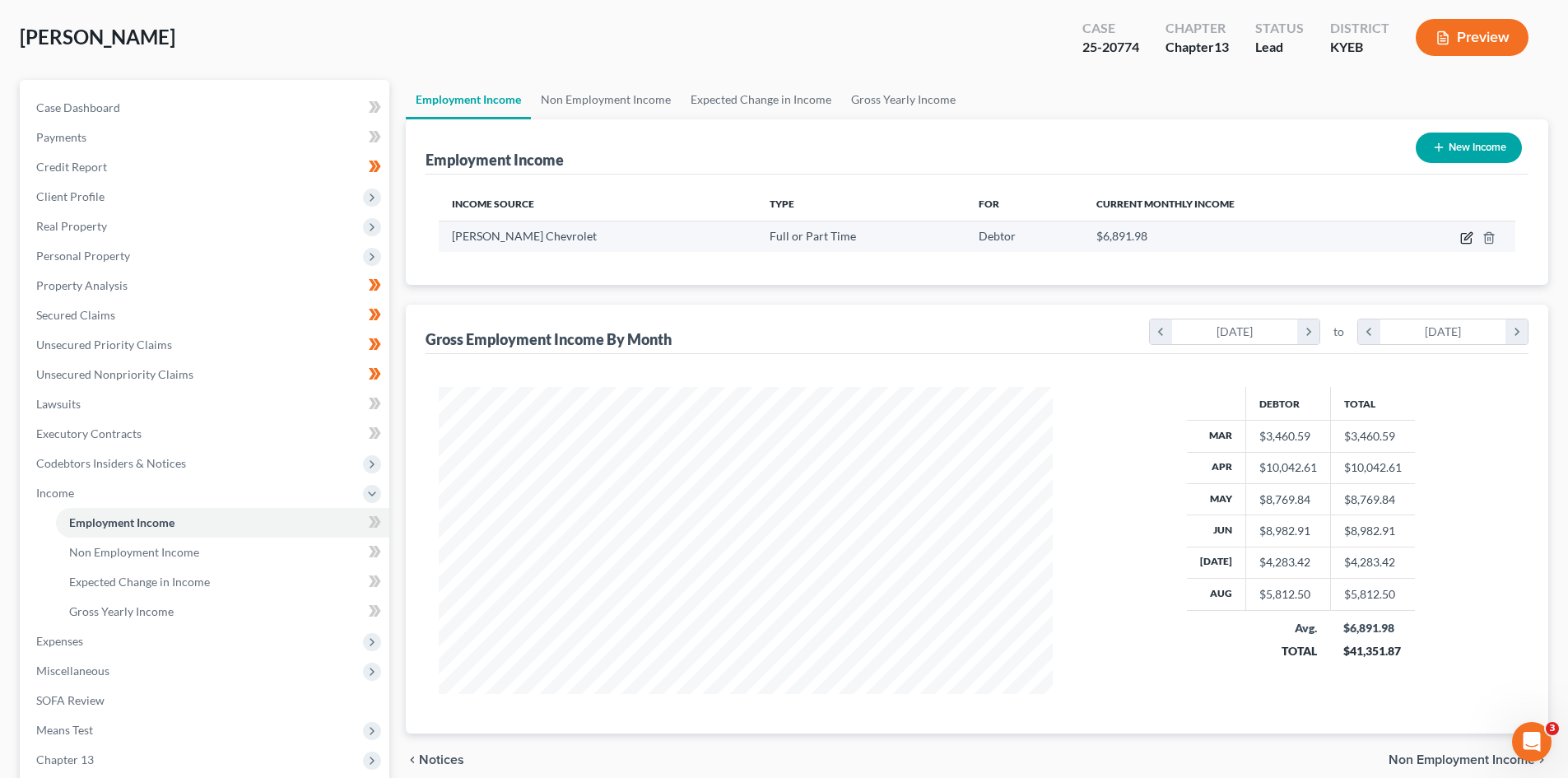
click at [1251, 240] on icon "button" at bounding box center [1466, 238] width 13 height 13
select select "0"
select select "3"
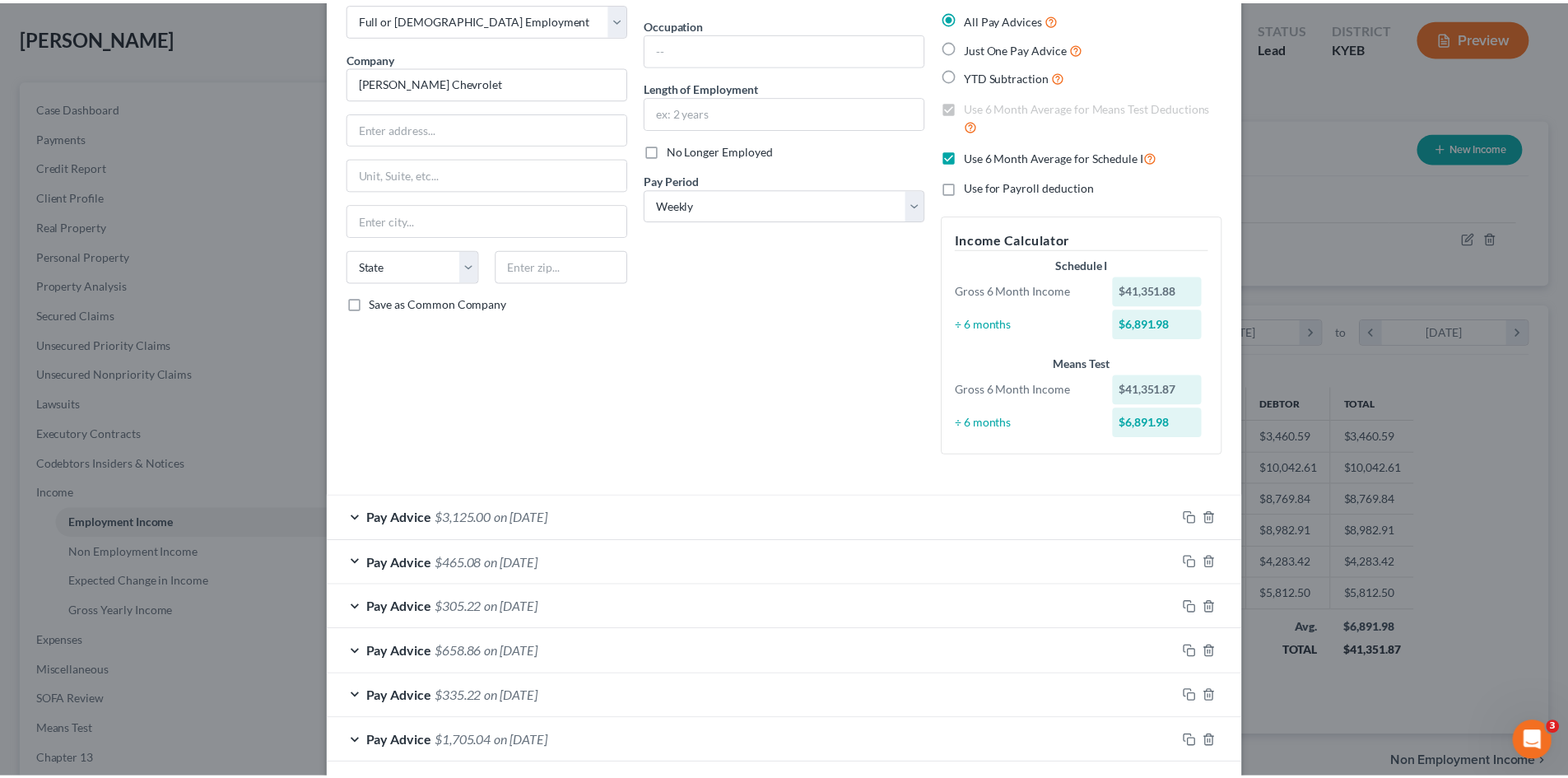
scroll to position [0, 0]
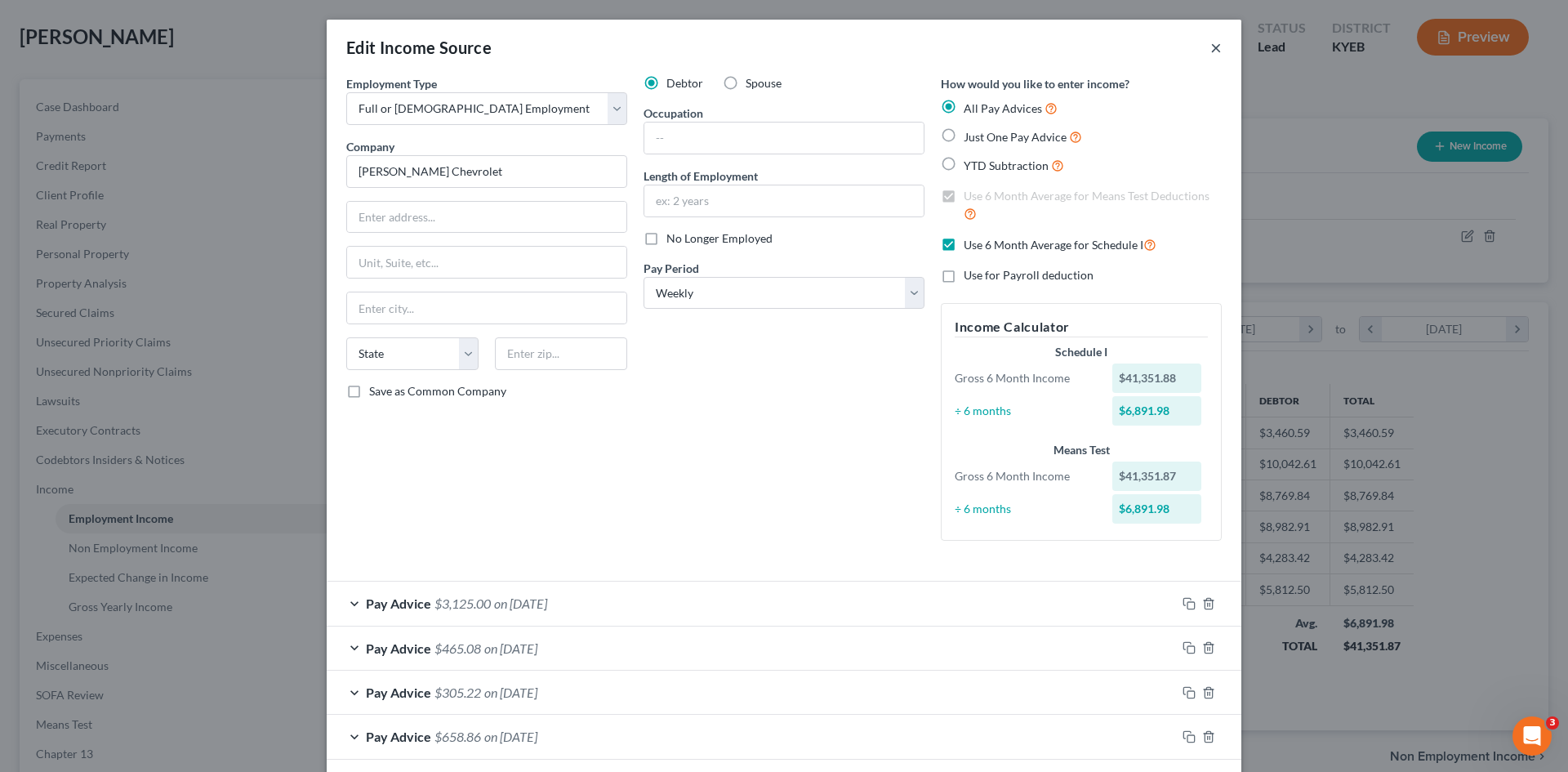
click at [1210, 46] on button "×" at bounding box center [1215, 47] width 12 height 19
